Goal: Task Accomplishment & Management: Manage account settings

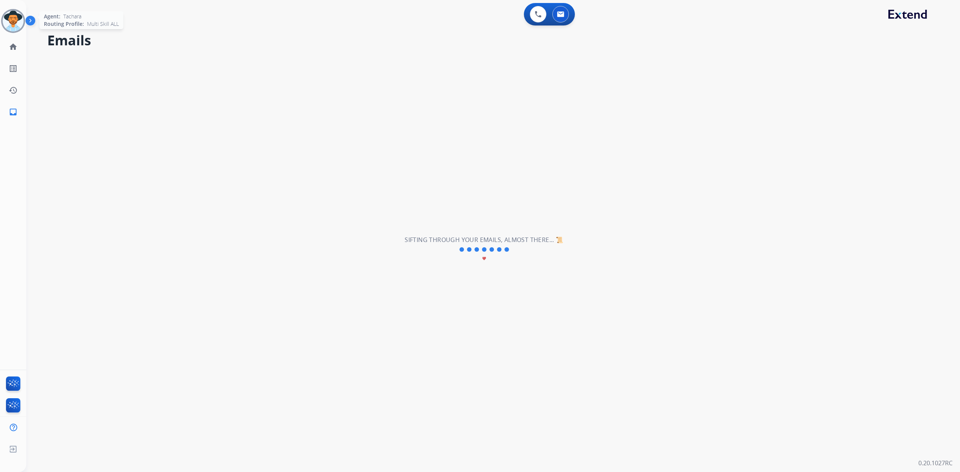
click at [12, 20] on img at bounding box center [13, 20] width 21 height 21
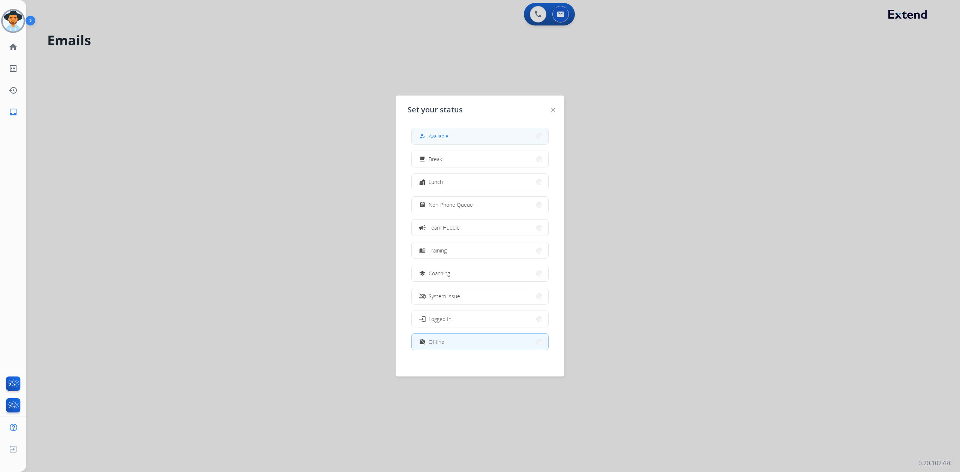
click at [498, 133] on button "how_to_reg Available" at bounding box center [480, 136] width 136 height 16
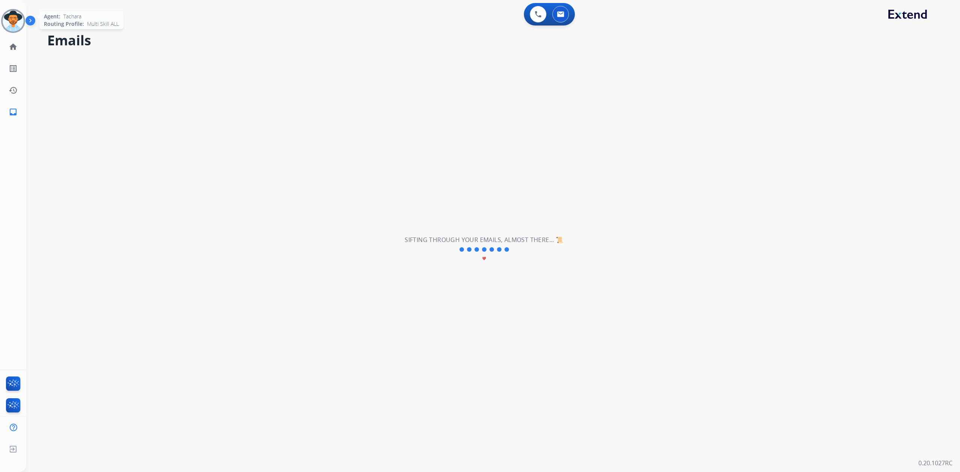
click at [14, 9] on div at bounding box center [13, 21] width 24 height 24
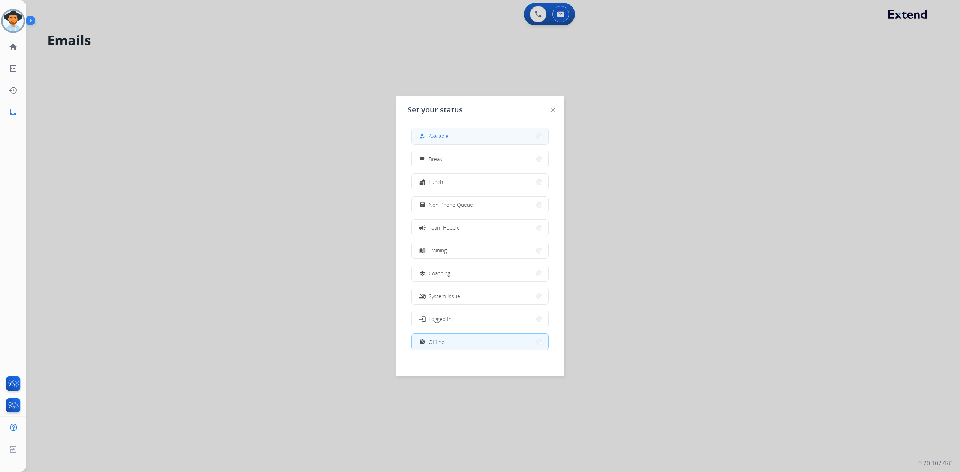
click at [428, 143] on button "how_to_reg Available" at bounding box center [480, 136] width 136 height 16
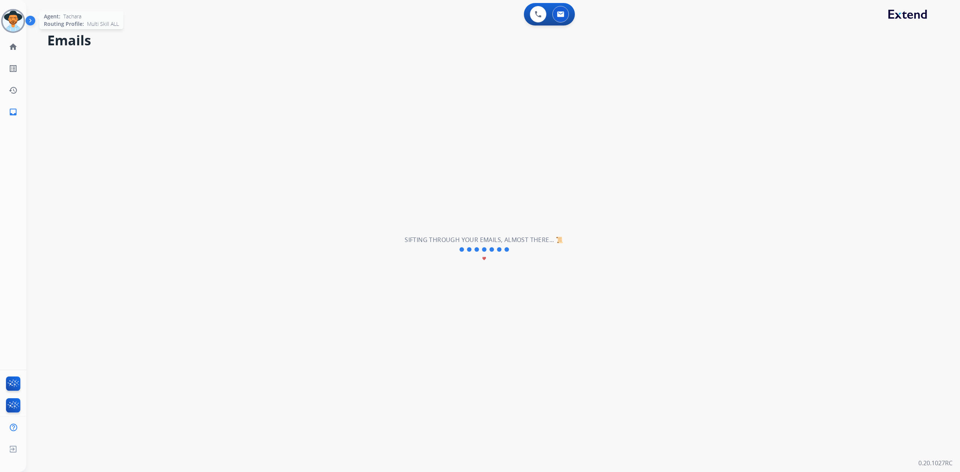
click at [16, 18] on img at bounding box center [13, 20] width 21 height 21
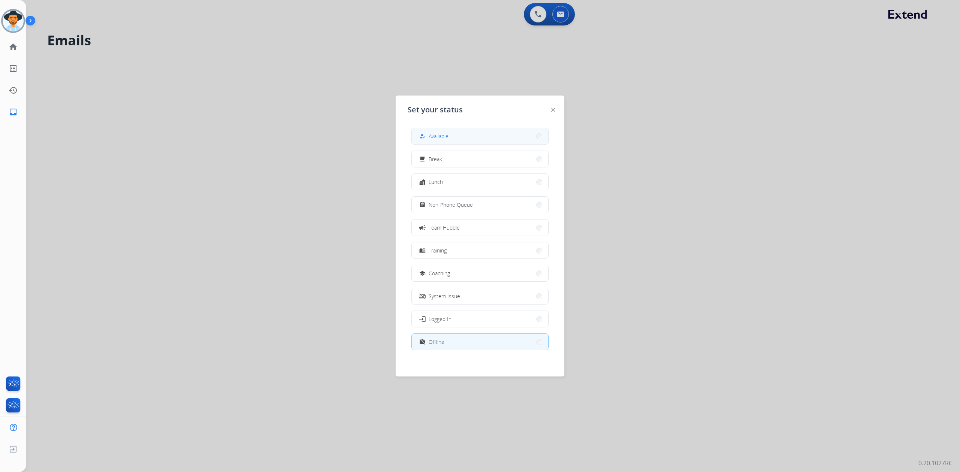
click at [489, 140] on button "how_to_reg Available" at bounding box center [480, 136] width 136 height 16
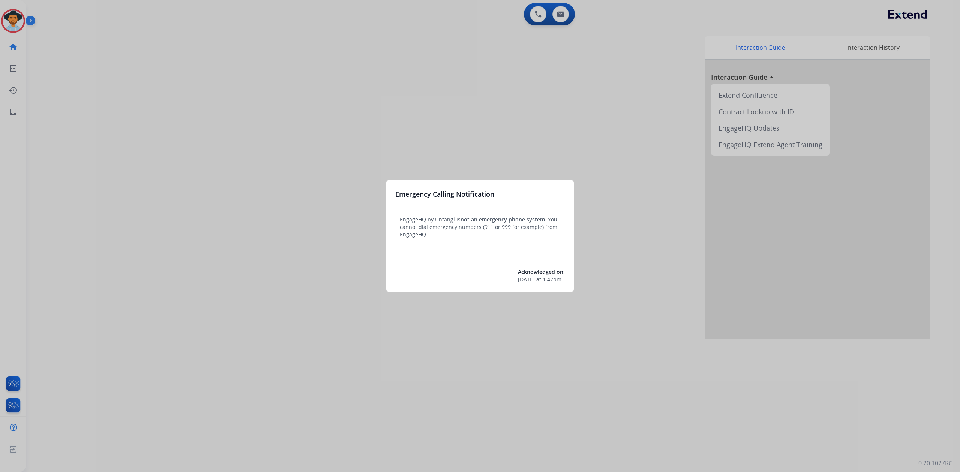
click at [15, 23] on div at bounding box center [480, 236] width 960 height 472
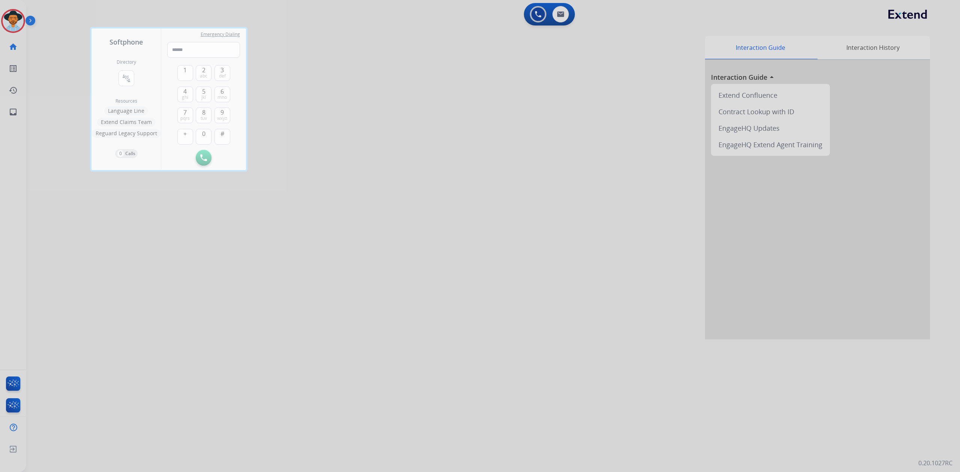
click at [9, 22] on div at bounding box center [480, 236] width 960 height 472
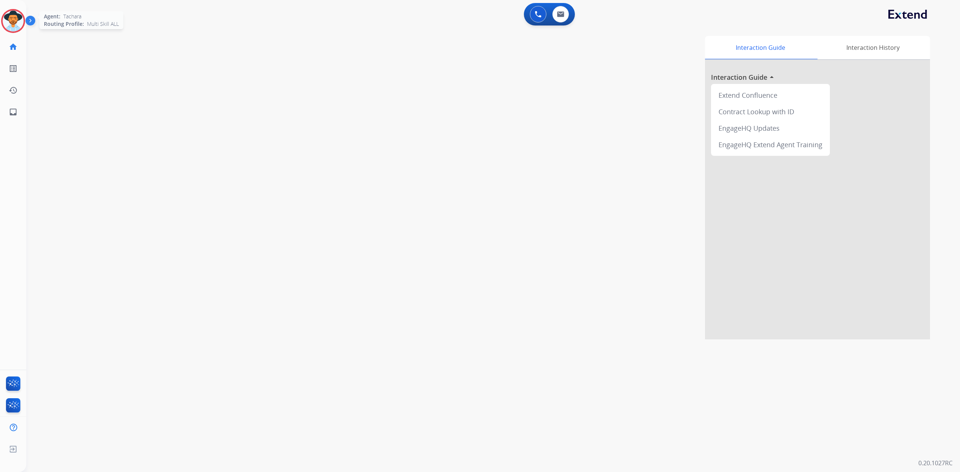
click at [5, 9] on div "Agent: [PERSON_NAME] Profile: Multi Skill ALL" at bounding box center [13, 21] width 24 height 24
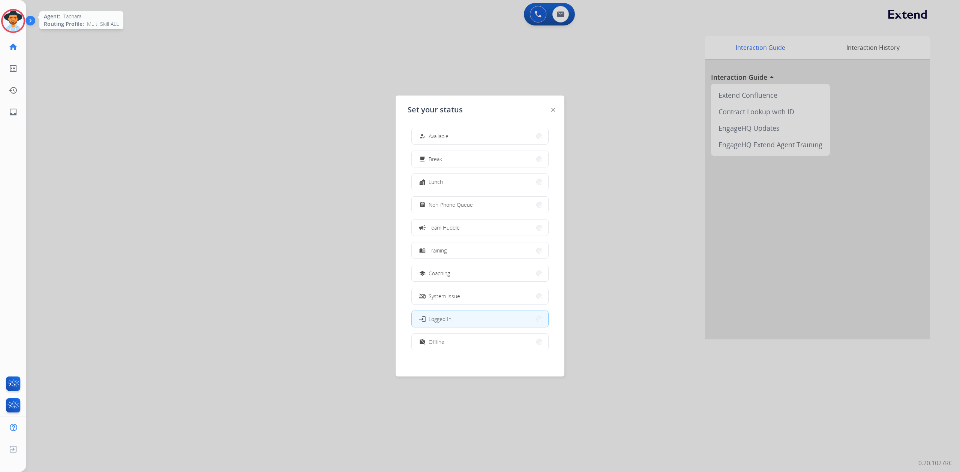
click at [16, 17] on img at bounding box center [13, 20] width 21 height 21
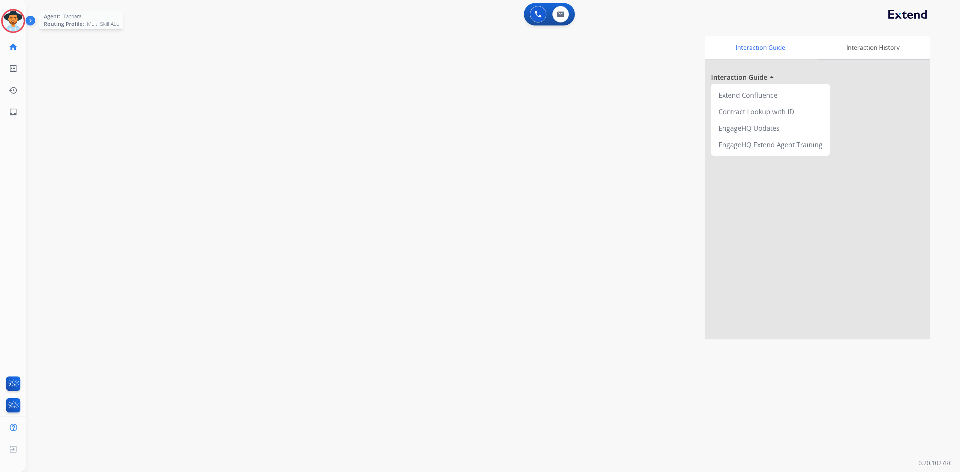
click at [21, 20] on img at bounding box center [13, 20] width 21 height 21
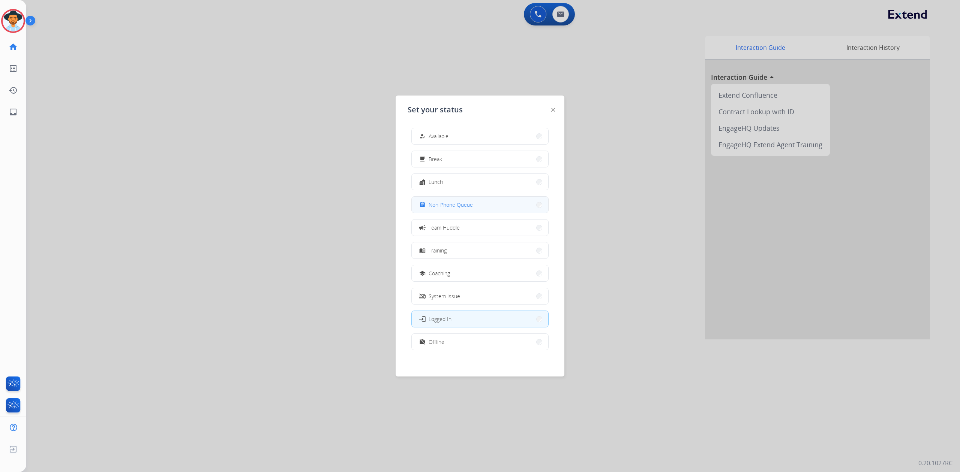
click at [448, 208] on span "Non-Phone Queue" at bounding box center [450, 205] width 44 height 8
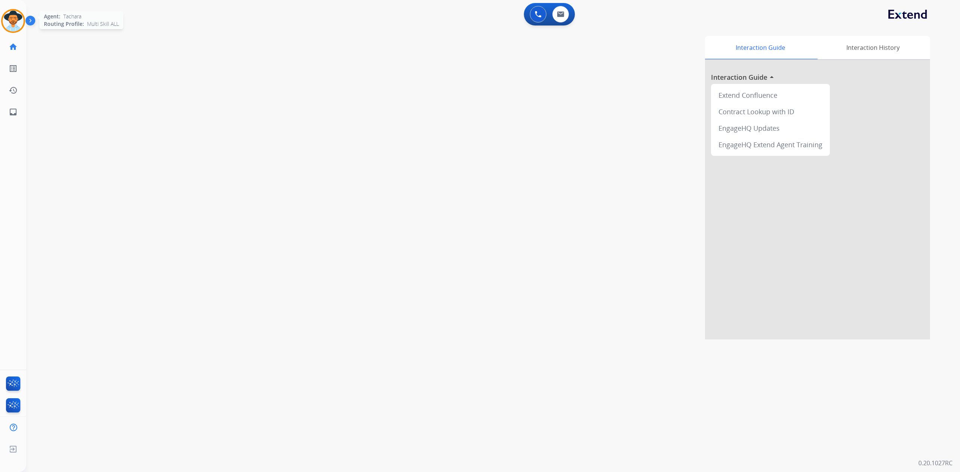
click at [5, 21] on img at bounding box center [13, 20] width 21 height 21
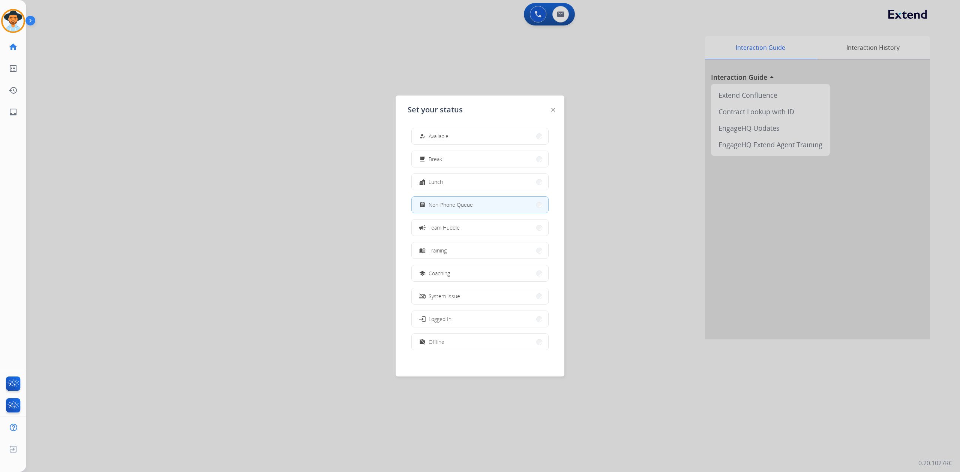
click at [454, 202] on span "Non-Phone Queue" at bounding box center [450, 205] width 44 height 8
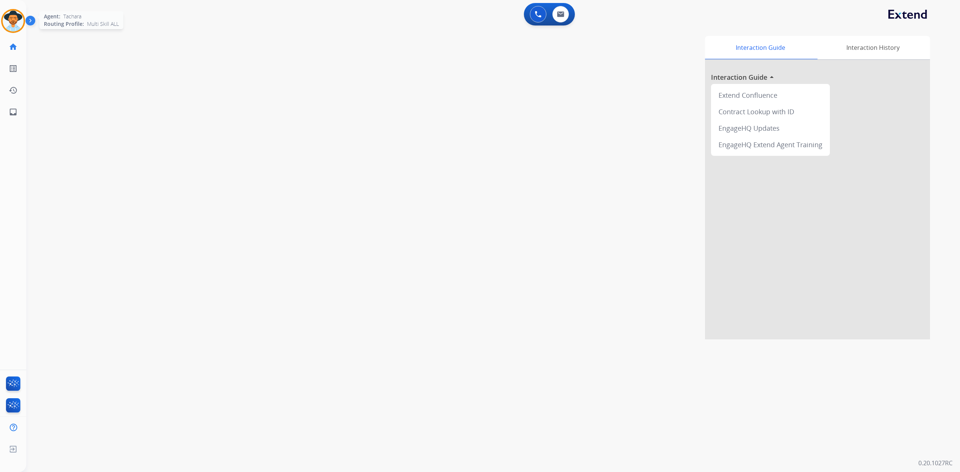
click at [20, 21] on img at bounding box center [13, 20] width 21 height 21
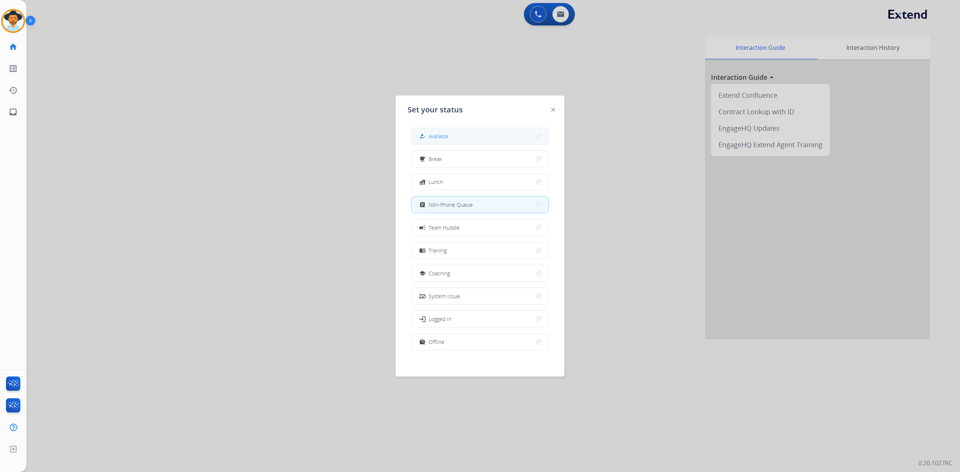
click at [453, 133] on button "how_to_reg Available" at bounding box center [480, 136] width 136 height 16
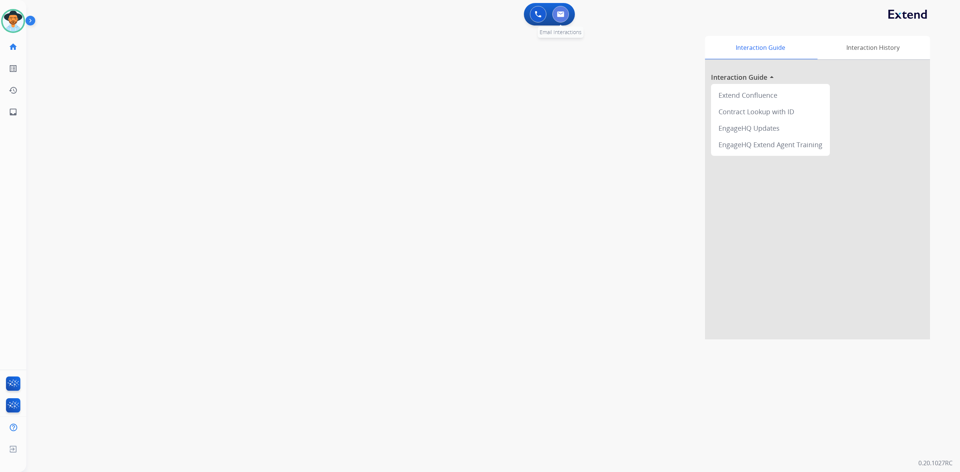
click at [561, 13] on img at bounding box center [560, 14] width 7 height 6
select select "**********"
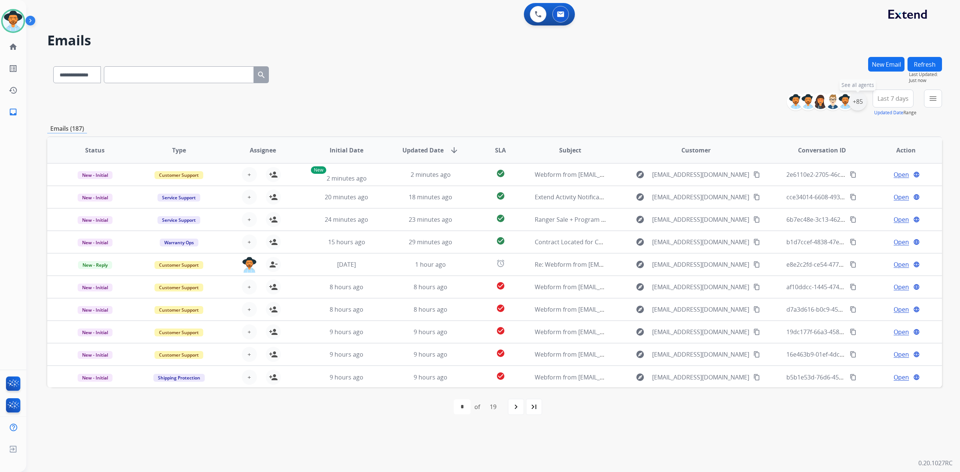
click at [855, 101] on div "+85" at bounding box center [857, 102] width 18 height 18
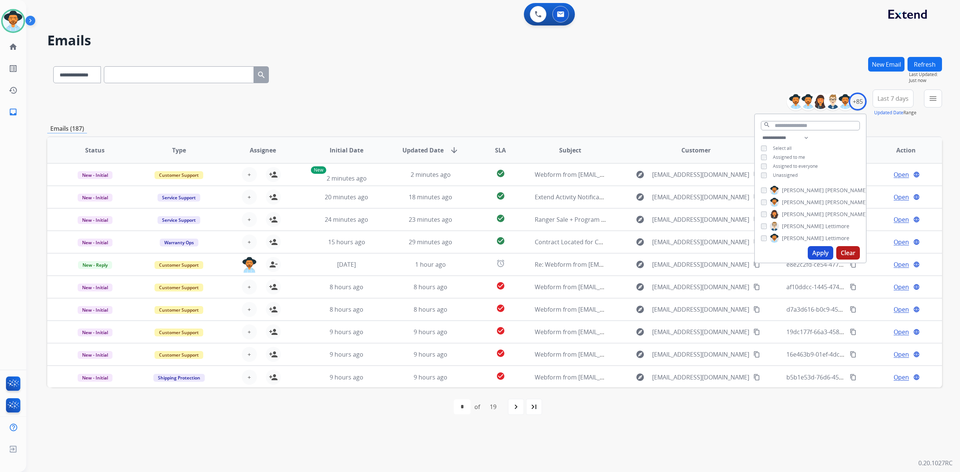
click at [810, 259] on button "Apply" at bounding box center [819, 252] width 25 height 13
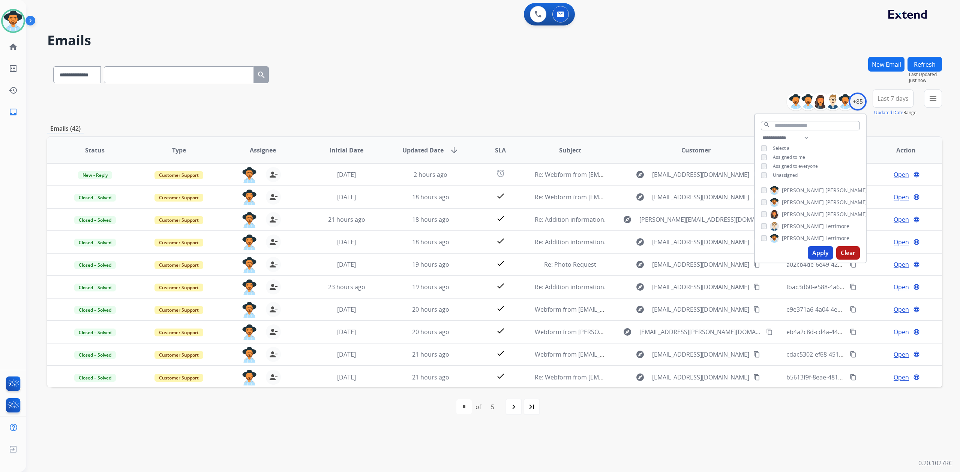
click at [478, 100] on div "**********" at bounding box center [494, 103] width 894 height 27
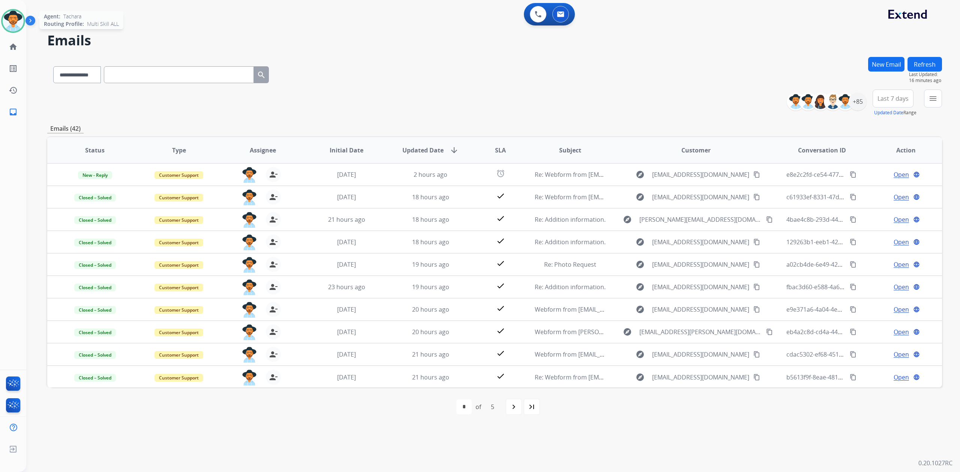
click at [14, 14] on img at bounding box center [13, 20] width 21 height 21
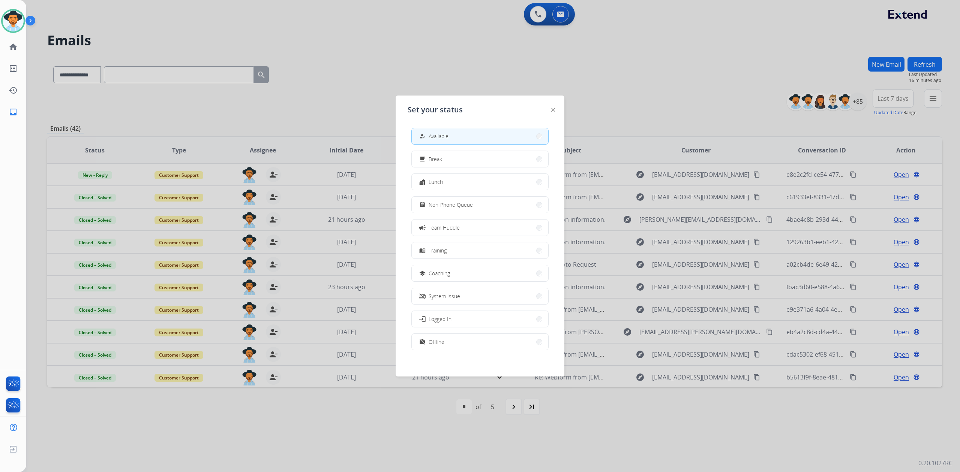
click at [516, 61] on div at bounding box center [480, 236] width 960 height 472
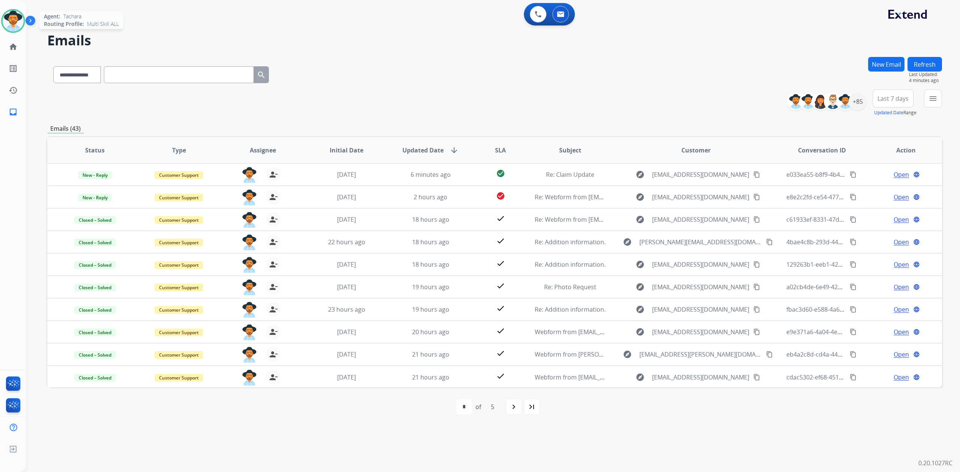
click at [14, 32] on div at bounding box center [13, 21] width 24 height 24
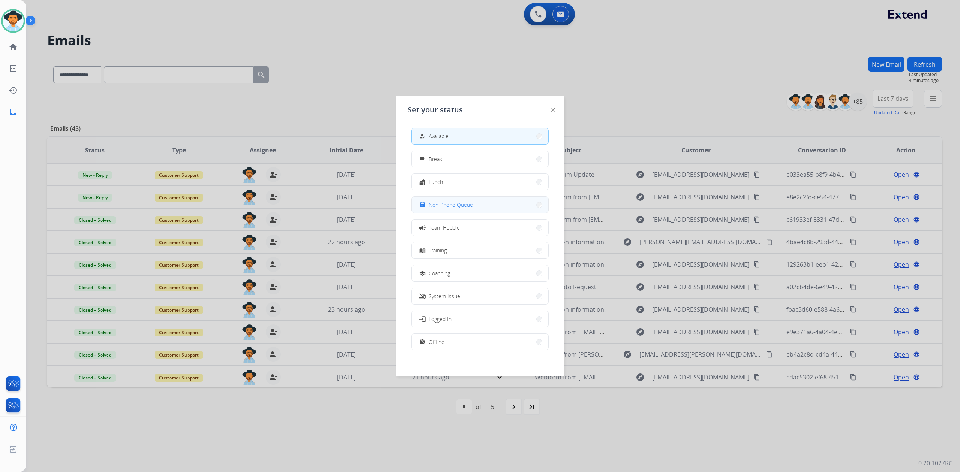
click at [489, 205] on button "assignment Non-Phone Queue" at bounding box center [480, 205] width 136 height 16
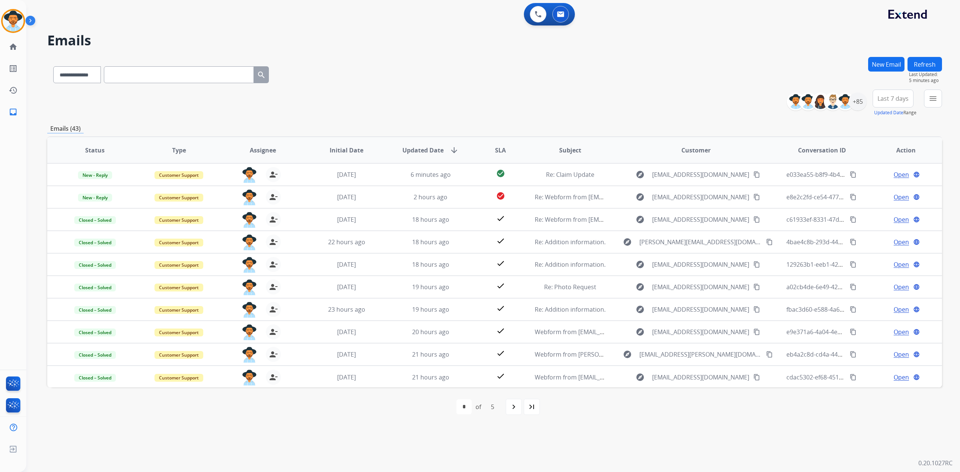
click at [437, 36] on h2 "Emails" at bounding box center [494, 40] width 894 height 15
